Goal: Find specific page/section: Find specific page/section

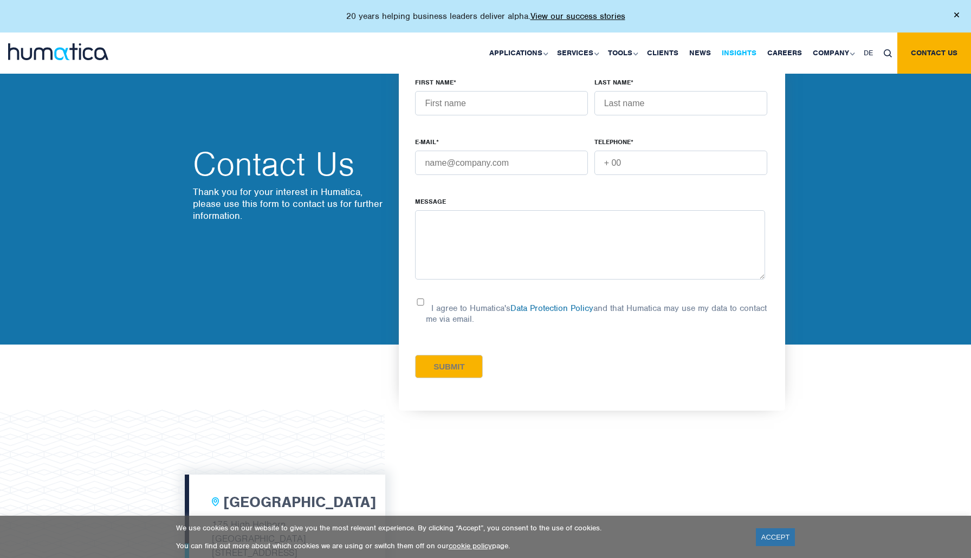
scroll to position [1322, 0]
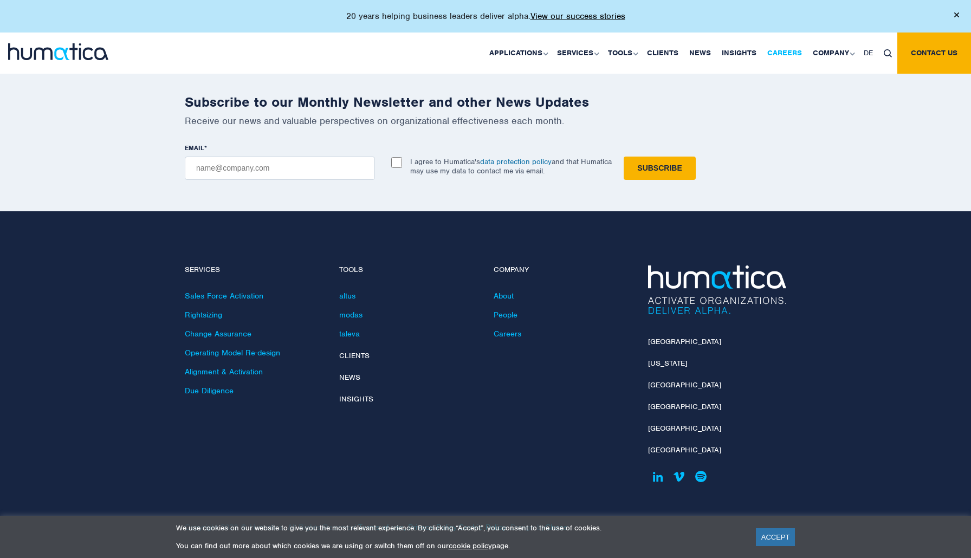
click at [776, 50] on link "Careers" at bounding box center [783, 52] width 45 height 41
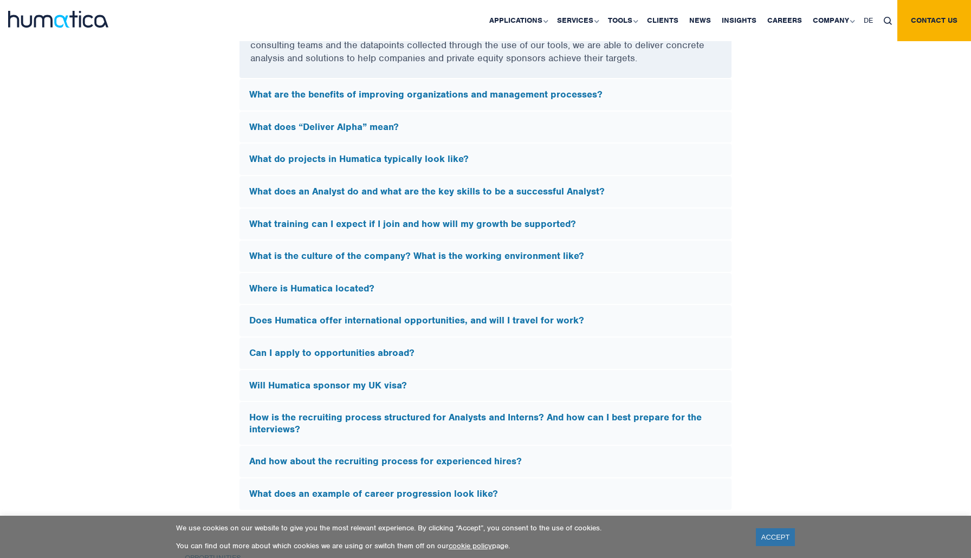
scroll to position [3101, 0]
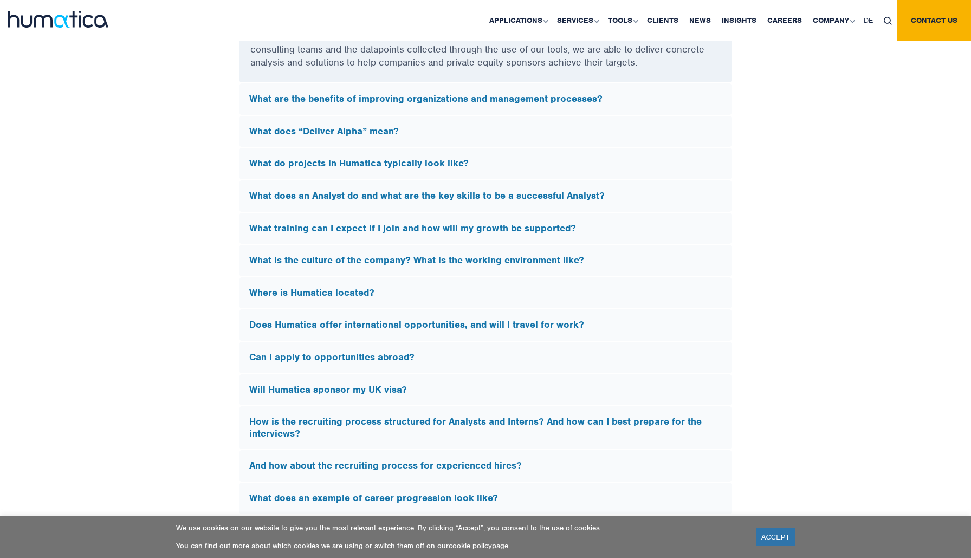
click at [399, 126] on h5 "What does “Deliver Alpha” mean?" at bounding box center [485, 132] width 472 height 12
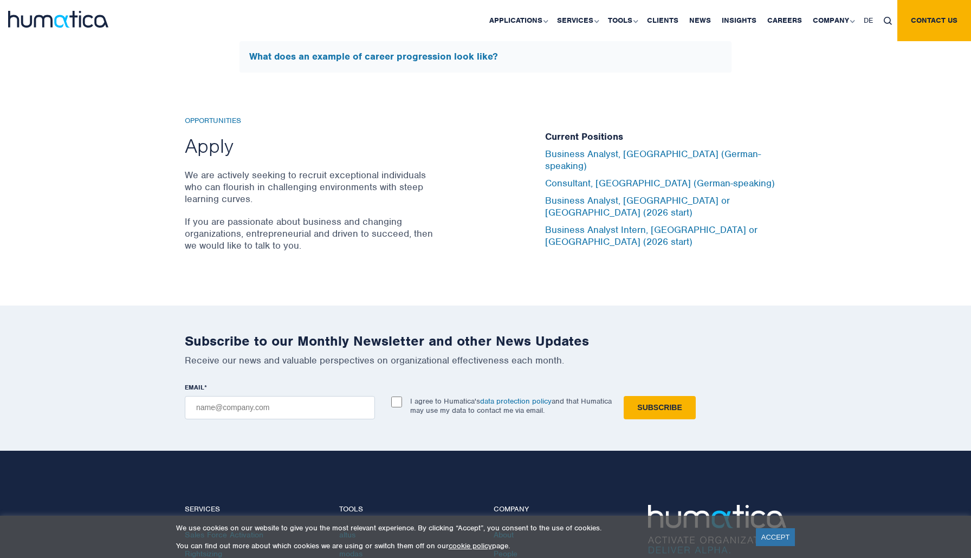
scroll to position [3434, 0]
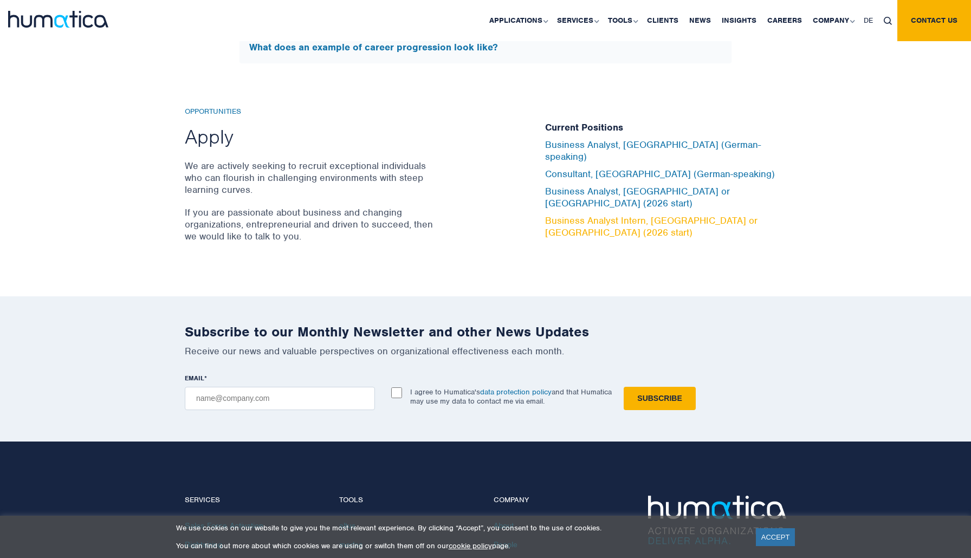
click at [611, 214] on link "Business Analyst Intern, [GEOGRAPHIC_DATA] or [GEOGRAPHIC_DATA] (2026 start)" at bounding box center [651, 226] width 212 height 24
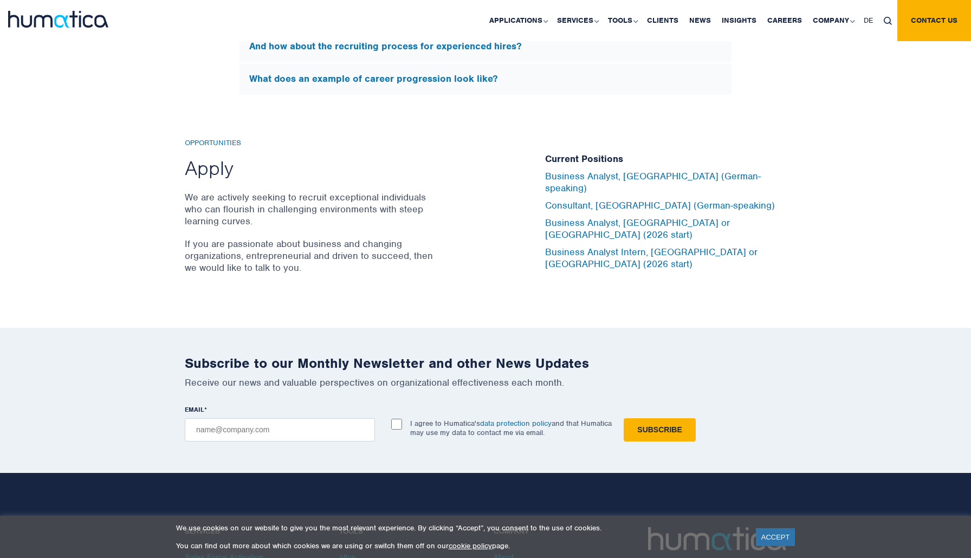
scroll to position [3402, 0]
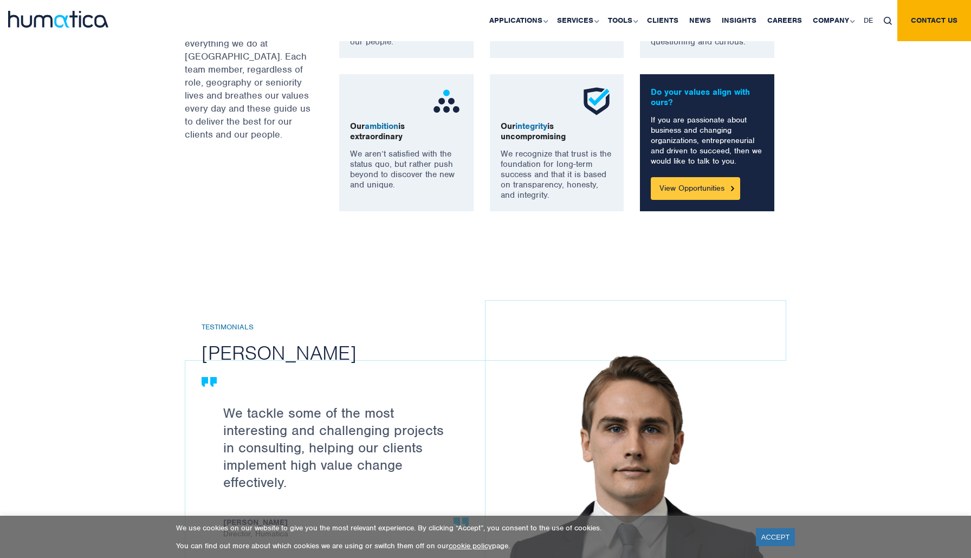
click at [675, 187] on link "View Opportunities" at bounding box center [694, 188] width 89 height 23
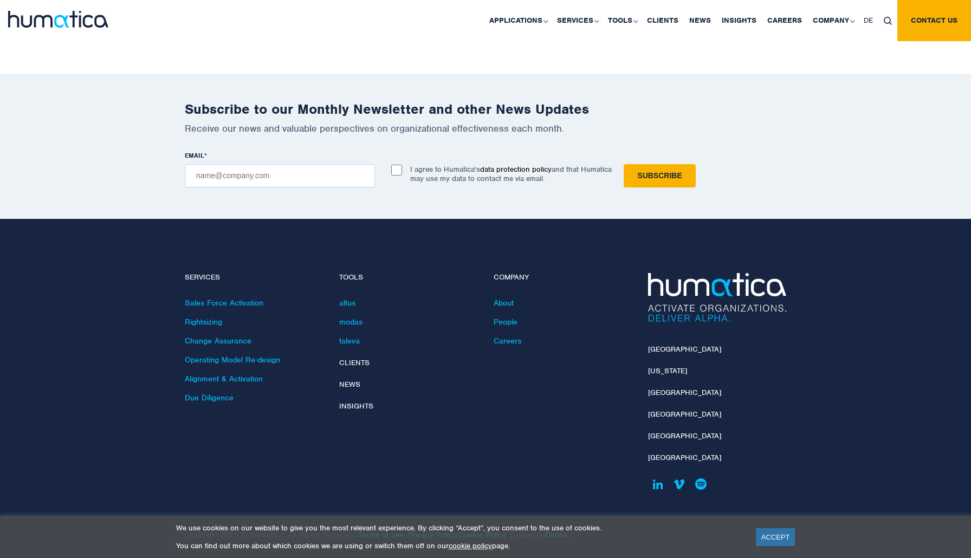
scroll to position [3656, 0]
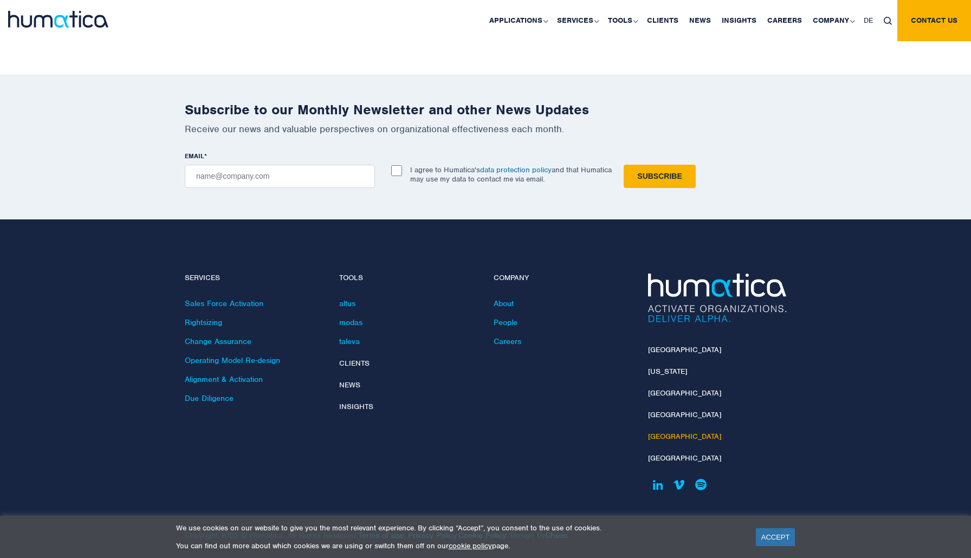
click at [660, 432] on link "[GEOGRAPHIC_DATA]" at bounding box center [684, 436] width 73 height 9
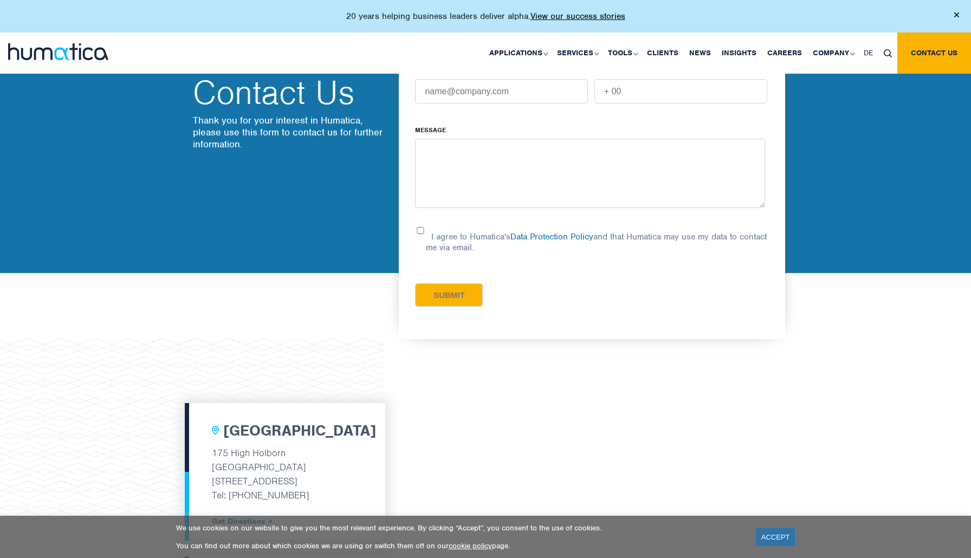
scroll to position [94, 0]
